Goal: Information Seeking & Learning: Learn about a topic

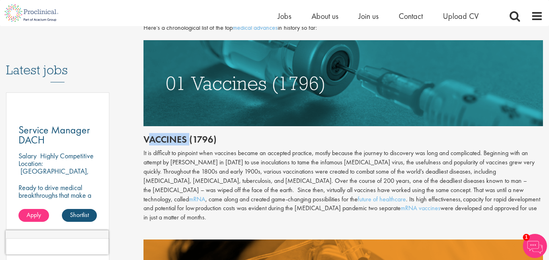
click at [186, 141] on h2 "Vaccines (1796)" at bounding box center [343, 139] width 400 height 10
drag, startPoint x: 141, startPoint y: 141, endPoint x: 189, endPoint y: 139, distance: 47.9
copy h2 "Vaccines"
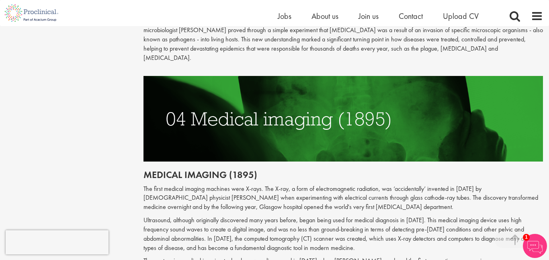
scroll to position [900, 0]
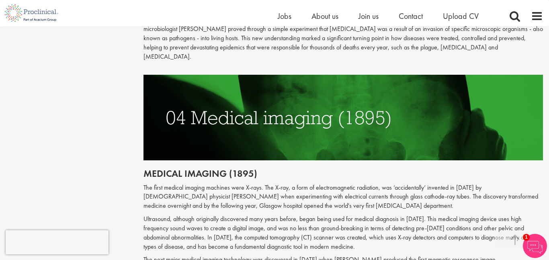
click at [201, 168] on h2 "Medical imaging (1895)" at bounding box center [343, 173] width 400 height 10
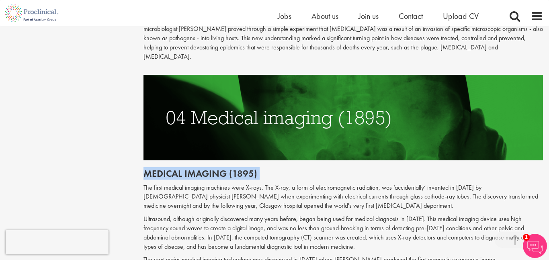
click at [201, 168] on h2 "Medical imaging (1895)" at bounding box center [343, 173] width 400 height 10
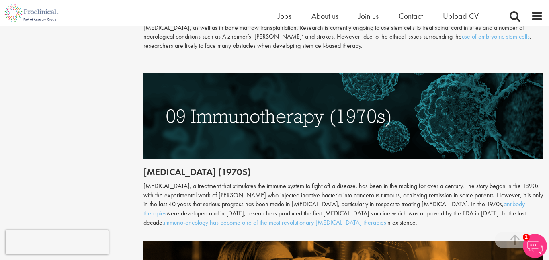
scroll to position [1840, 0]
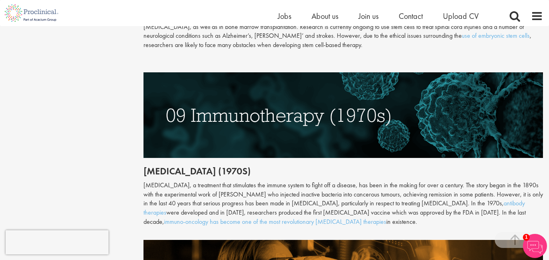
click at [189, 166] on h2 "[MEDICAL_DATA] (1970s)" at bounding box center [343, 171] width 400 height 10
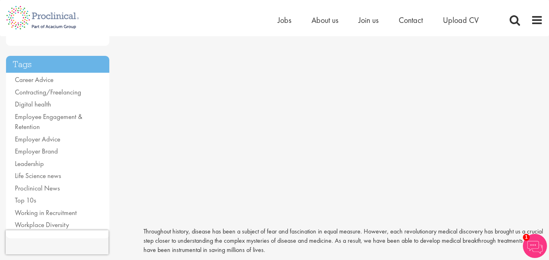
scroll to position [0, 0]
